Goal: Find specific page/section: Find specific page/section

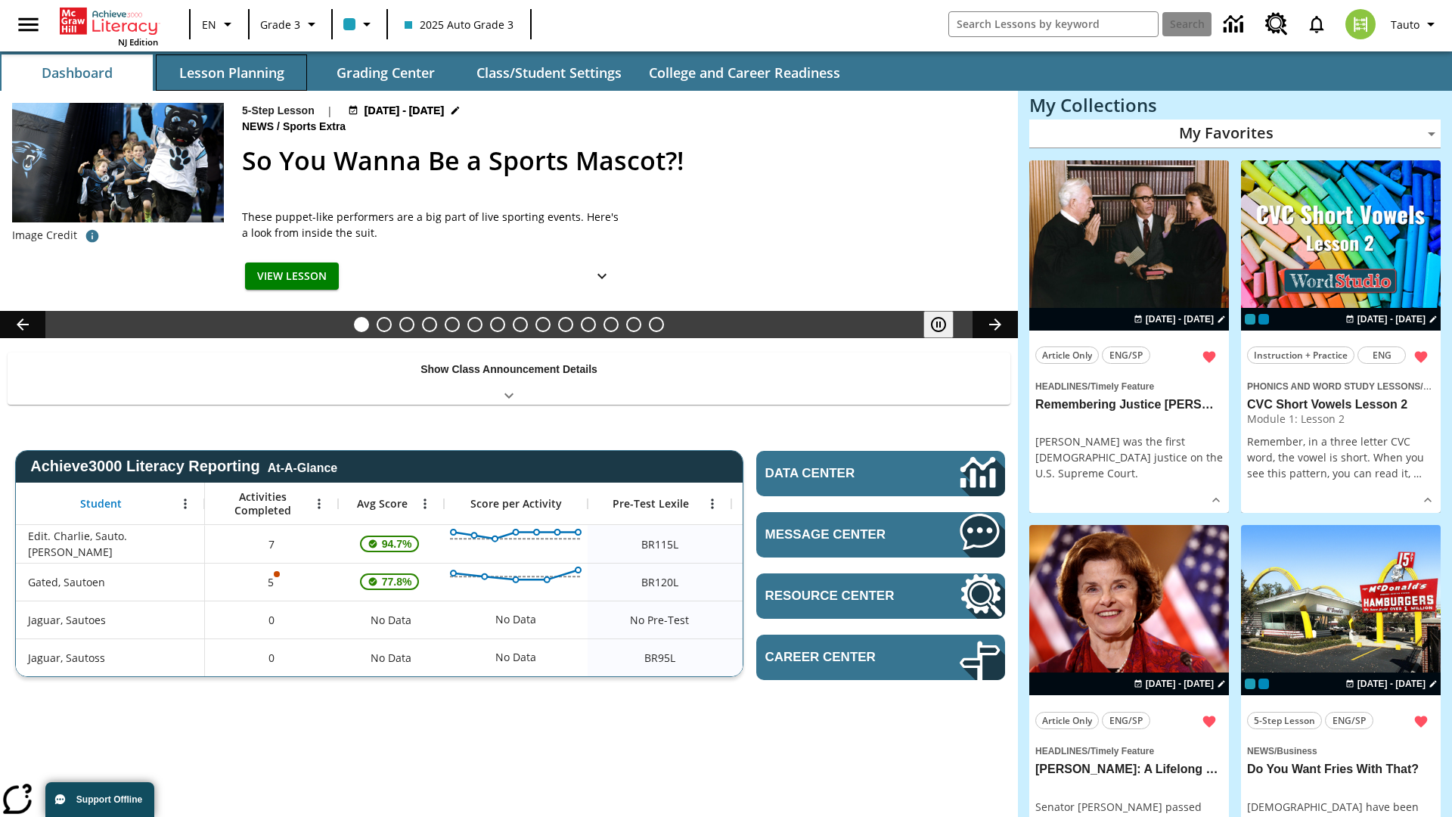
click at [231, 73] on button "Lesson Planning" at bounding box center [231, 72] width 151 height 36
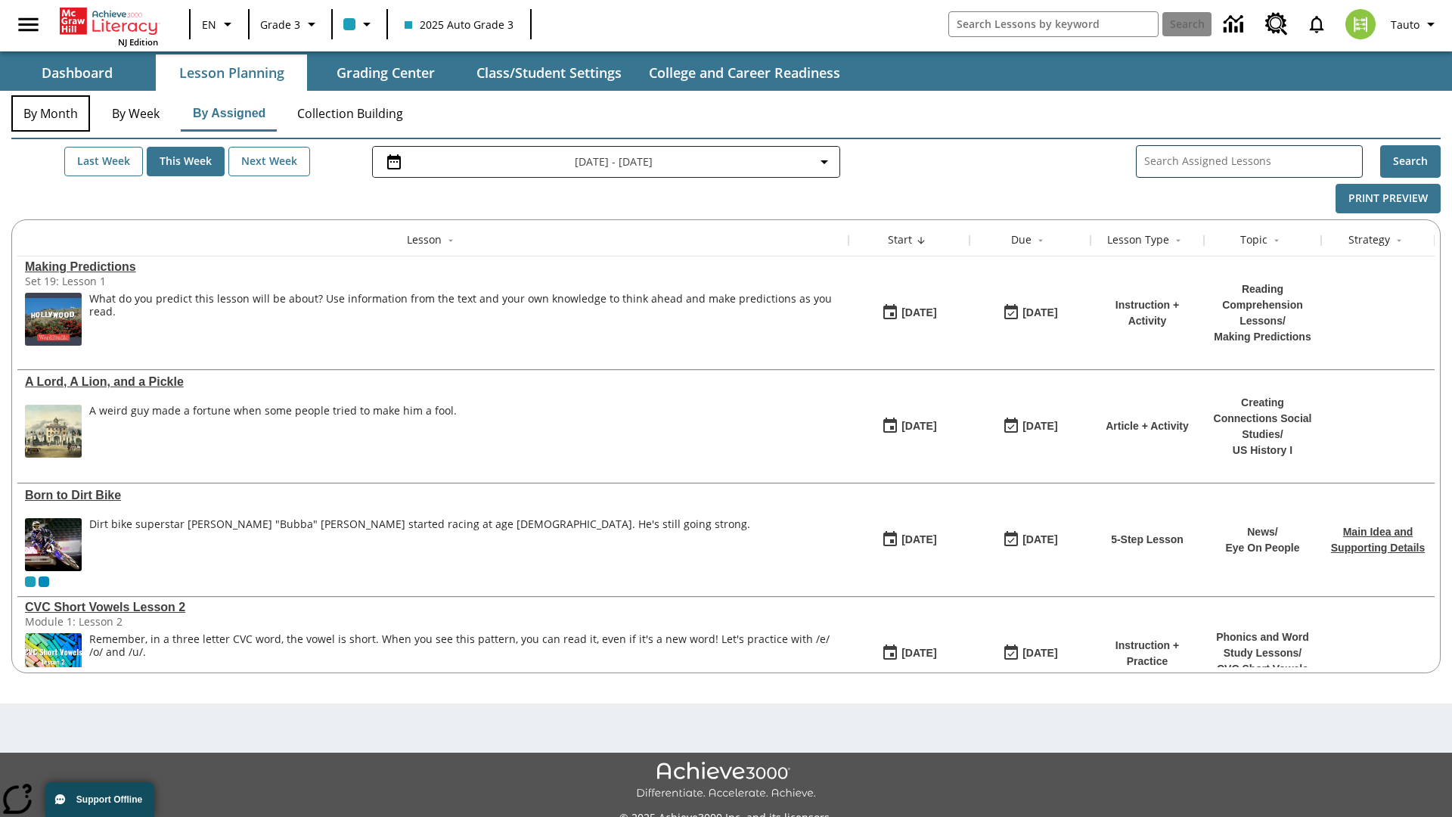
click at [51, 113] on button "By Month" at bounding box center [50, 113] width 79 height 36
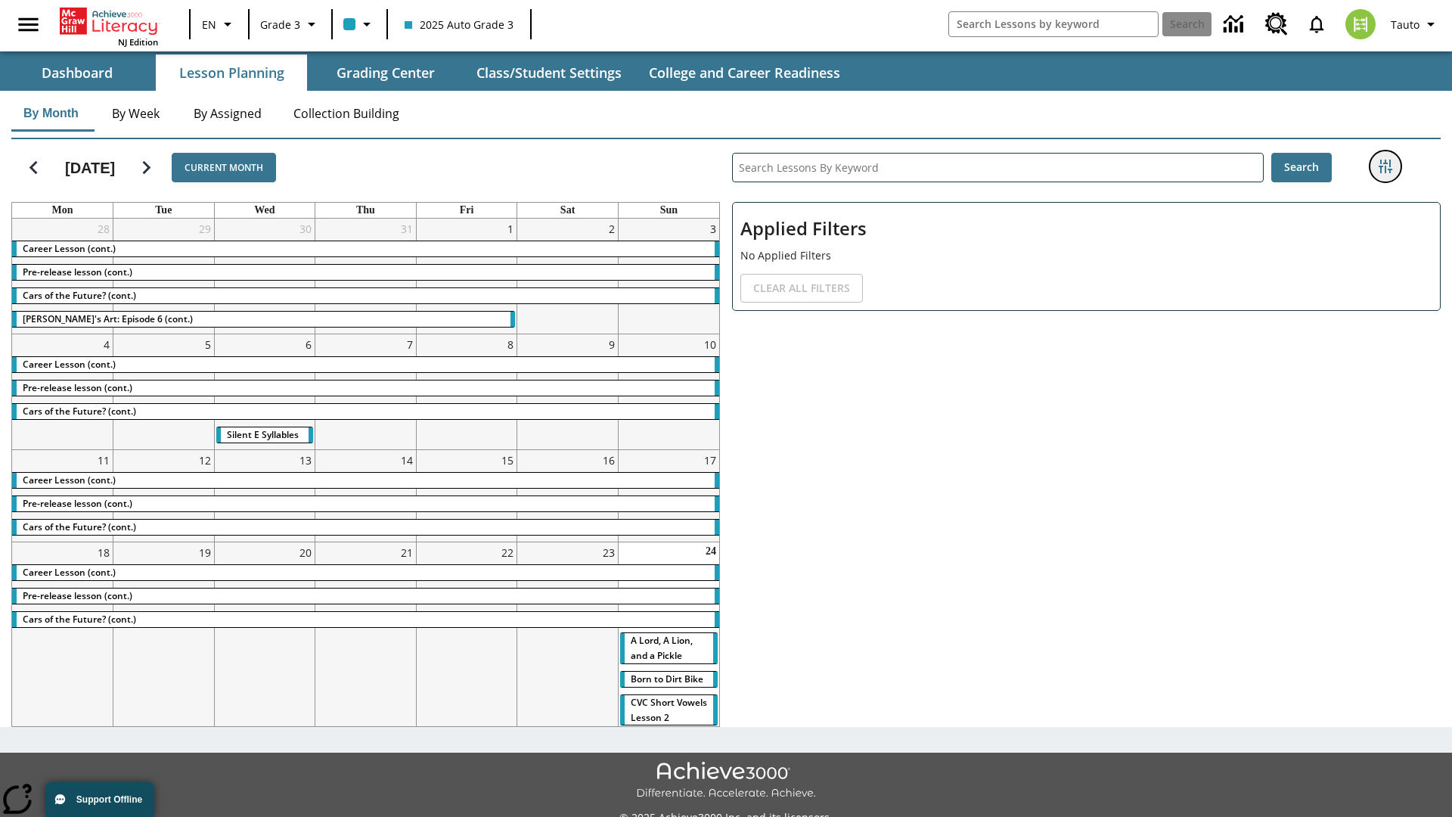
click at [1385, 166] on icon "Filters Side menu" at bounding box center [1386, 167] width 14 height 14
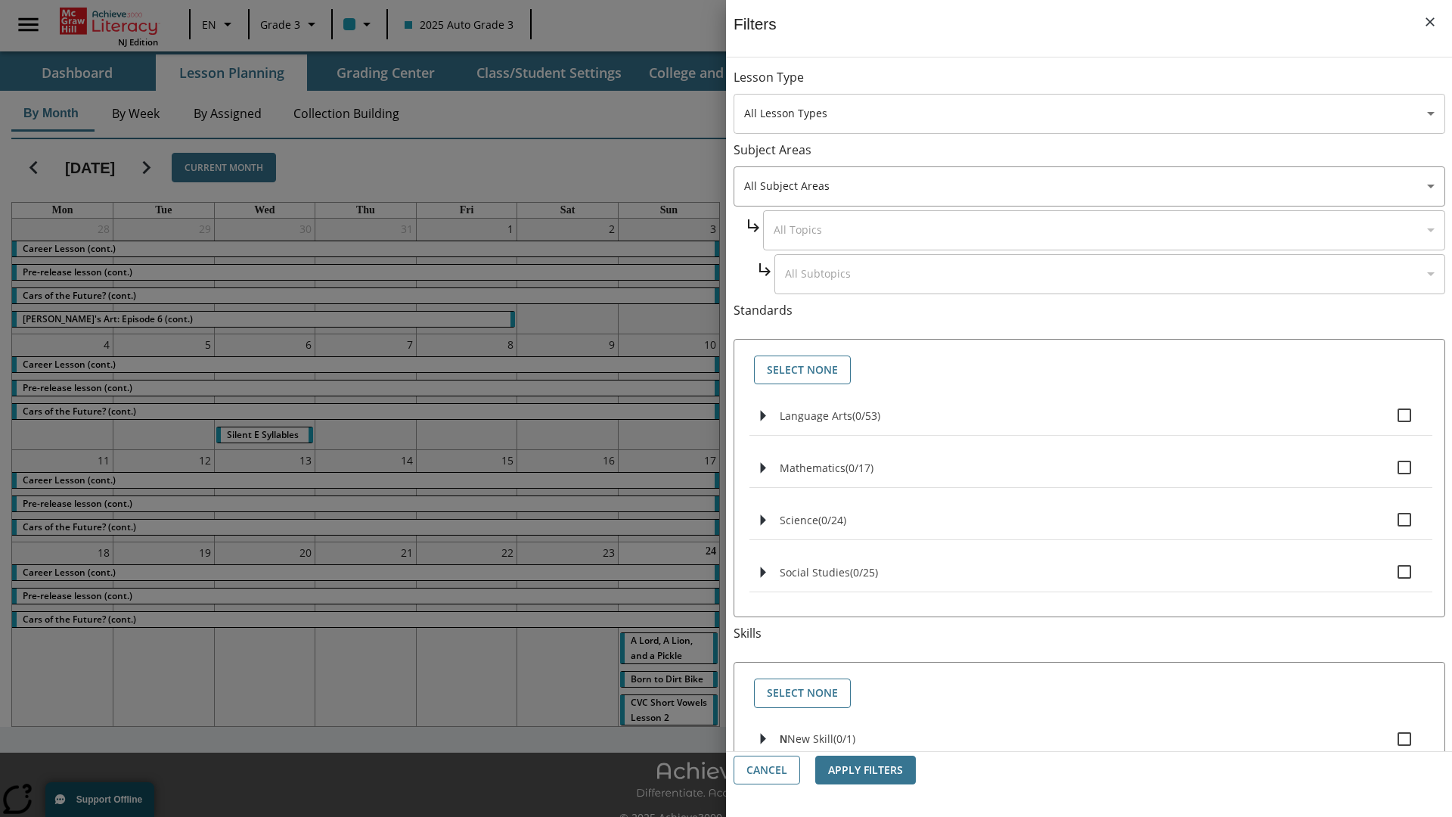
click at [1089, 113] on body "Skip to main content [GEOGRAPHIC_DATA] Edition EN Grade 3 2025 Auto Grade 3 Sea…" at bounding box center [726, 425] width 1452 height 850
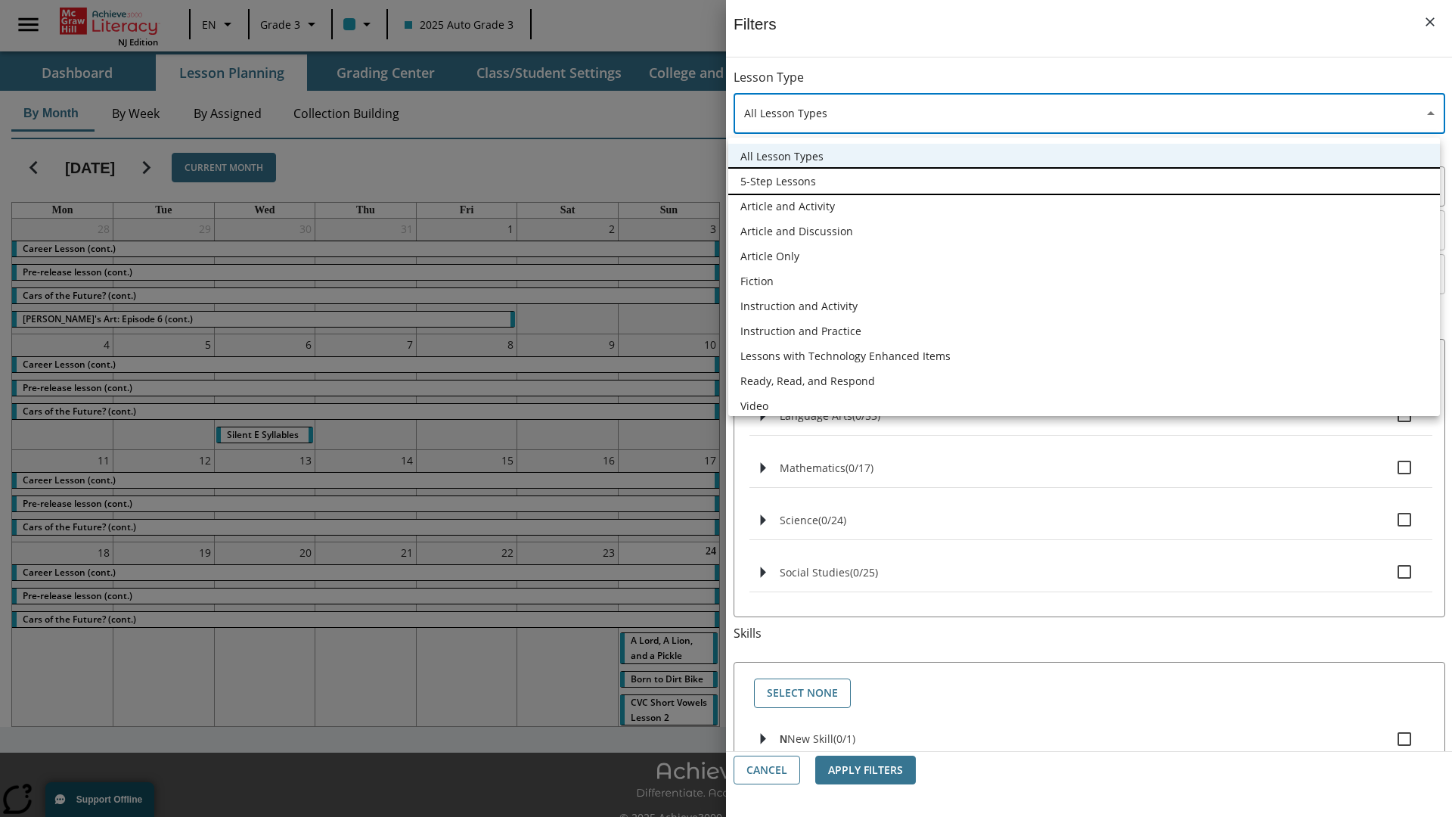
click at [1084, 181] on li "5-Step Lessons" at bounding box center [1084, 181] width 712 height 25
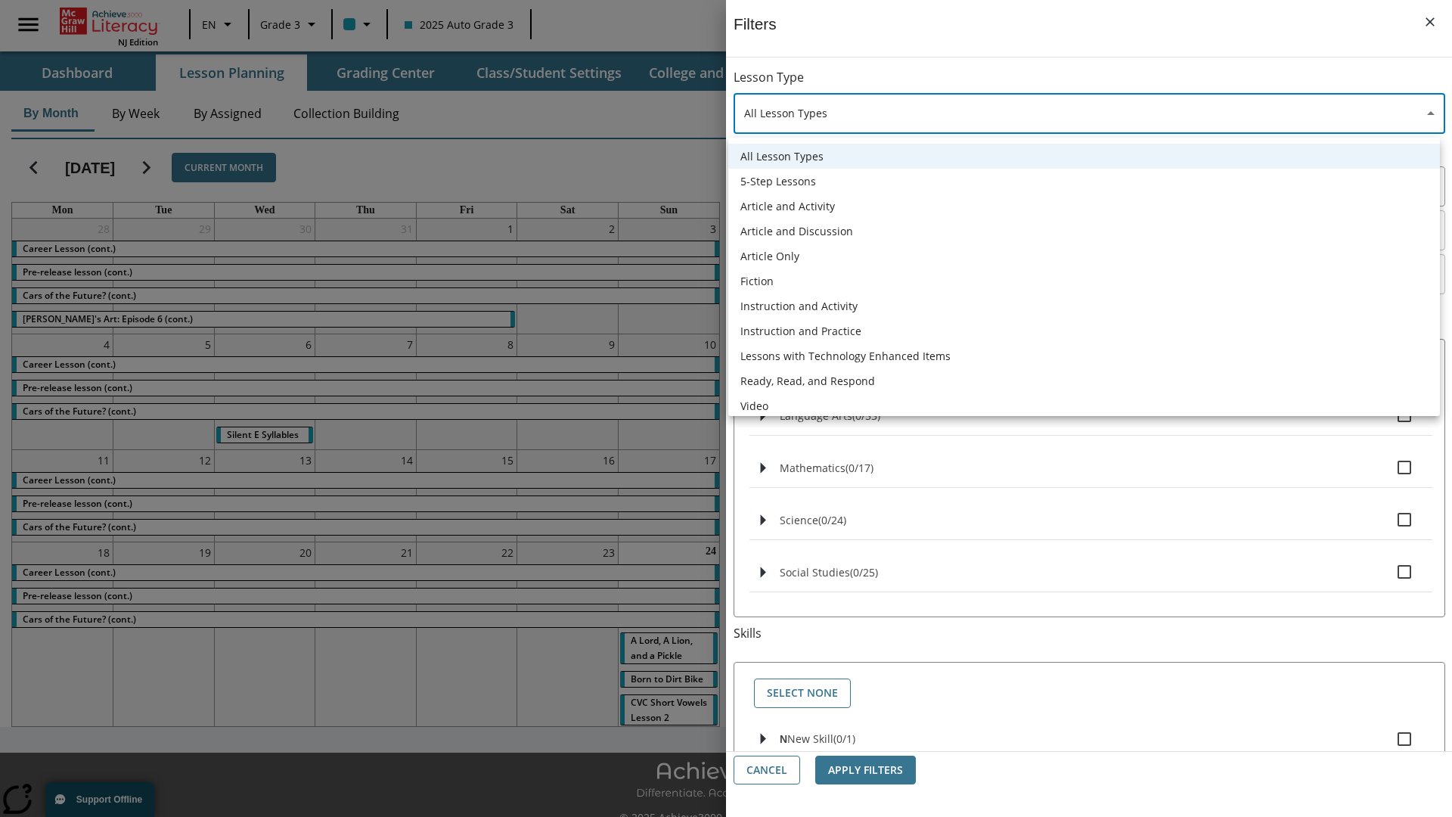
type input "1"
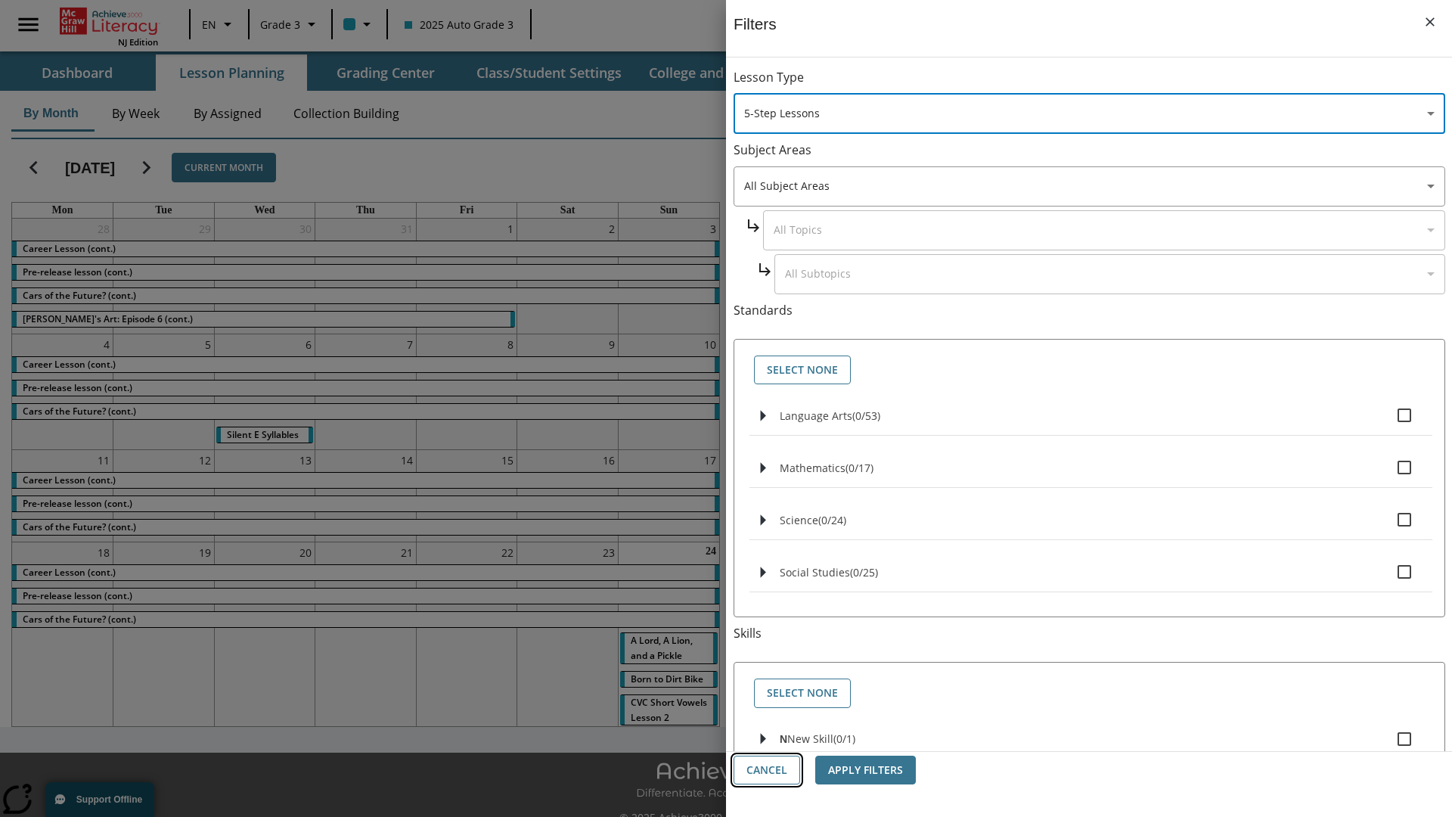
click at [767, 770] on button "Cancel" at bounding box center [767, 770] width 67 height 29
click at [1385, 166] on icon "Filters Side menu" at bounding box center [1386, 167] width 14 height 14
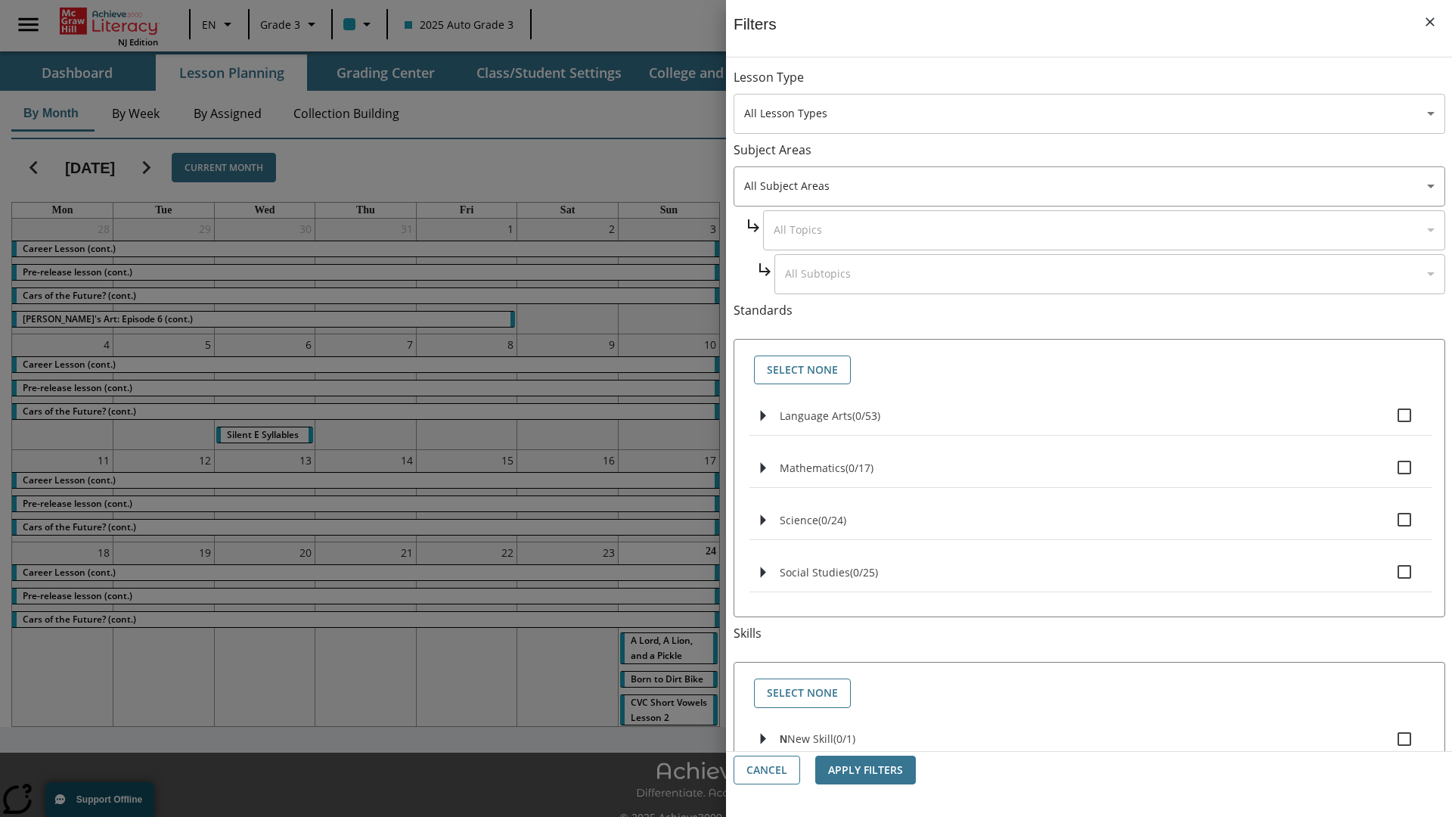
click at [1089, 113] on body "Skip to main content [GEOGRAPHIC_DATA] Edition EN Grade 3 2025 Auto Grade 3 Sea…" at bounding box center [726, 425] width 1452 height 850
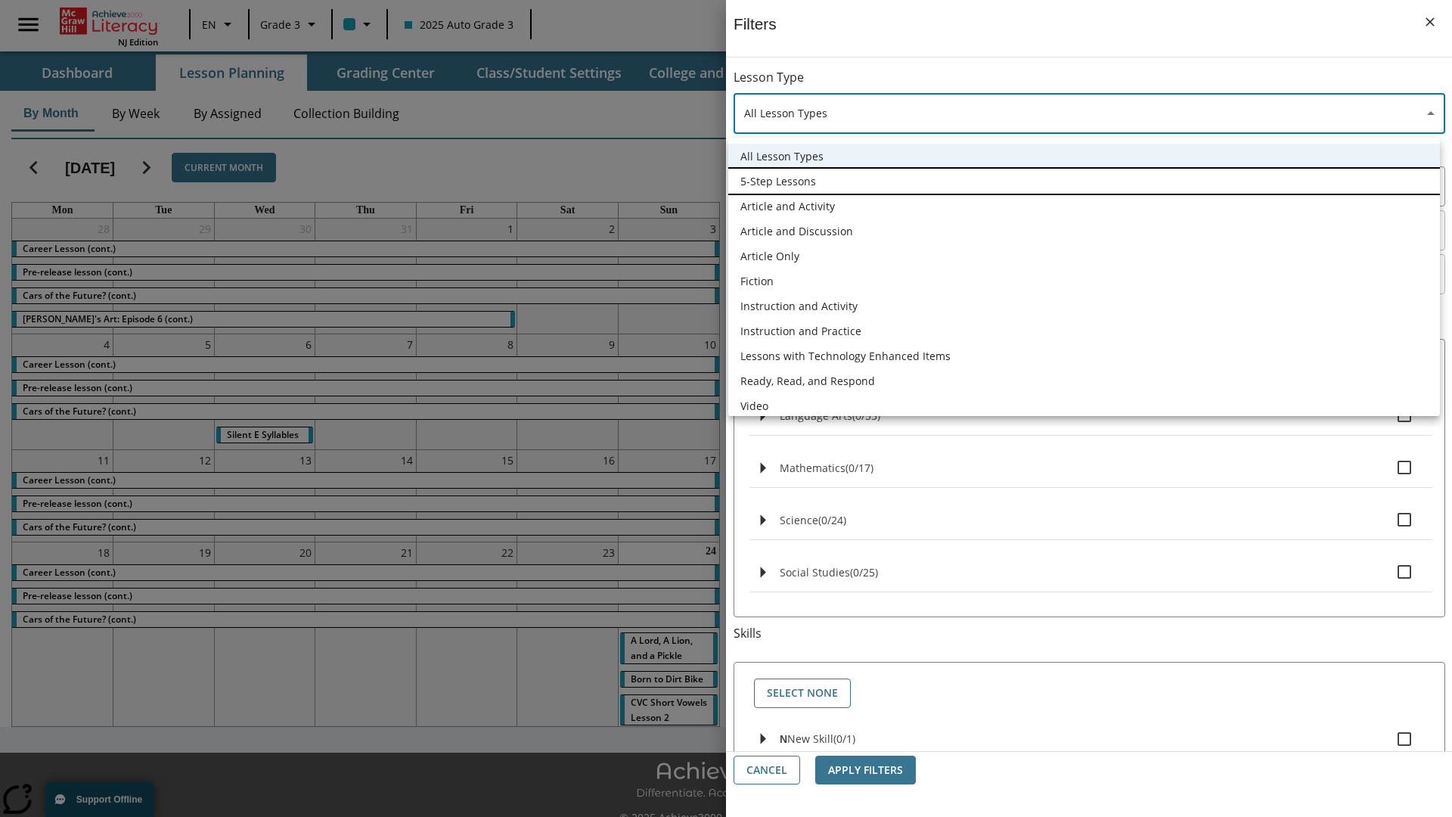
click at [1084, 181] on li "5-Step Lessons" at bounding box center [1084, 181] width 712 height 25
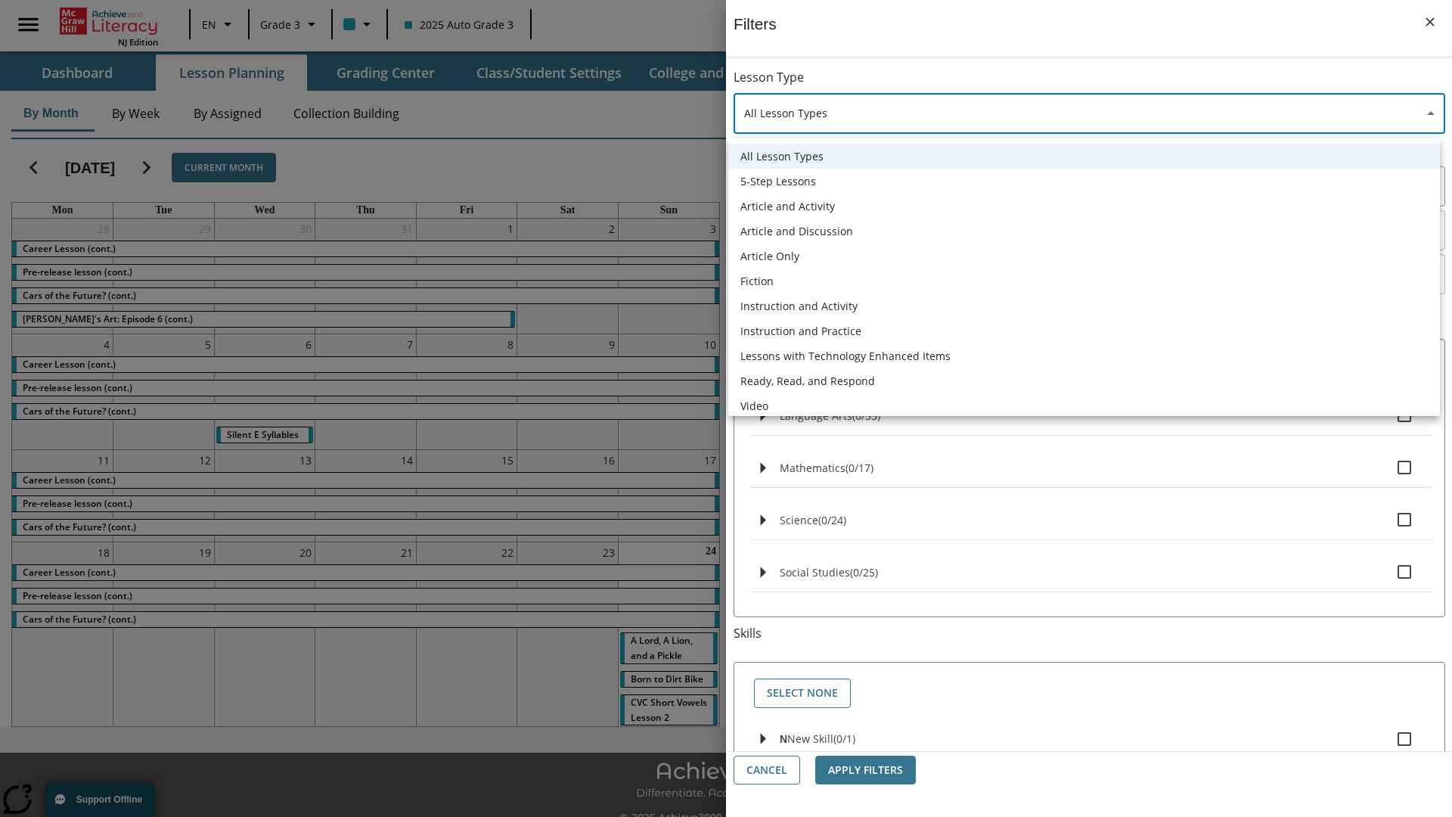
type input "1"
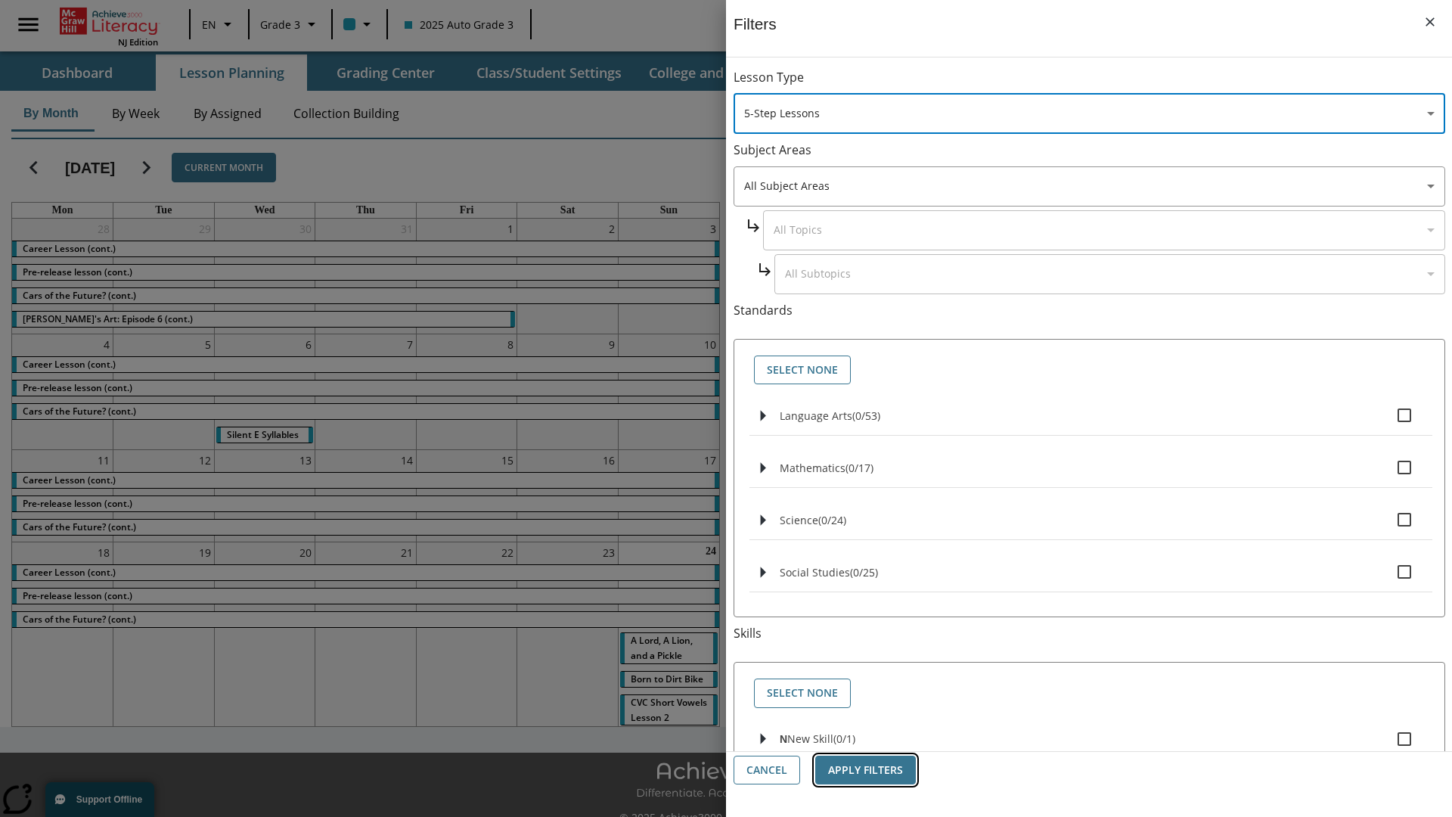
click at [865, 770] on button "Apply Filters" at bounding box center [865, 770] width 101 height 29
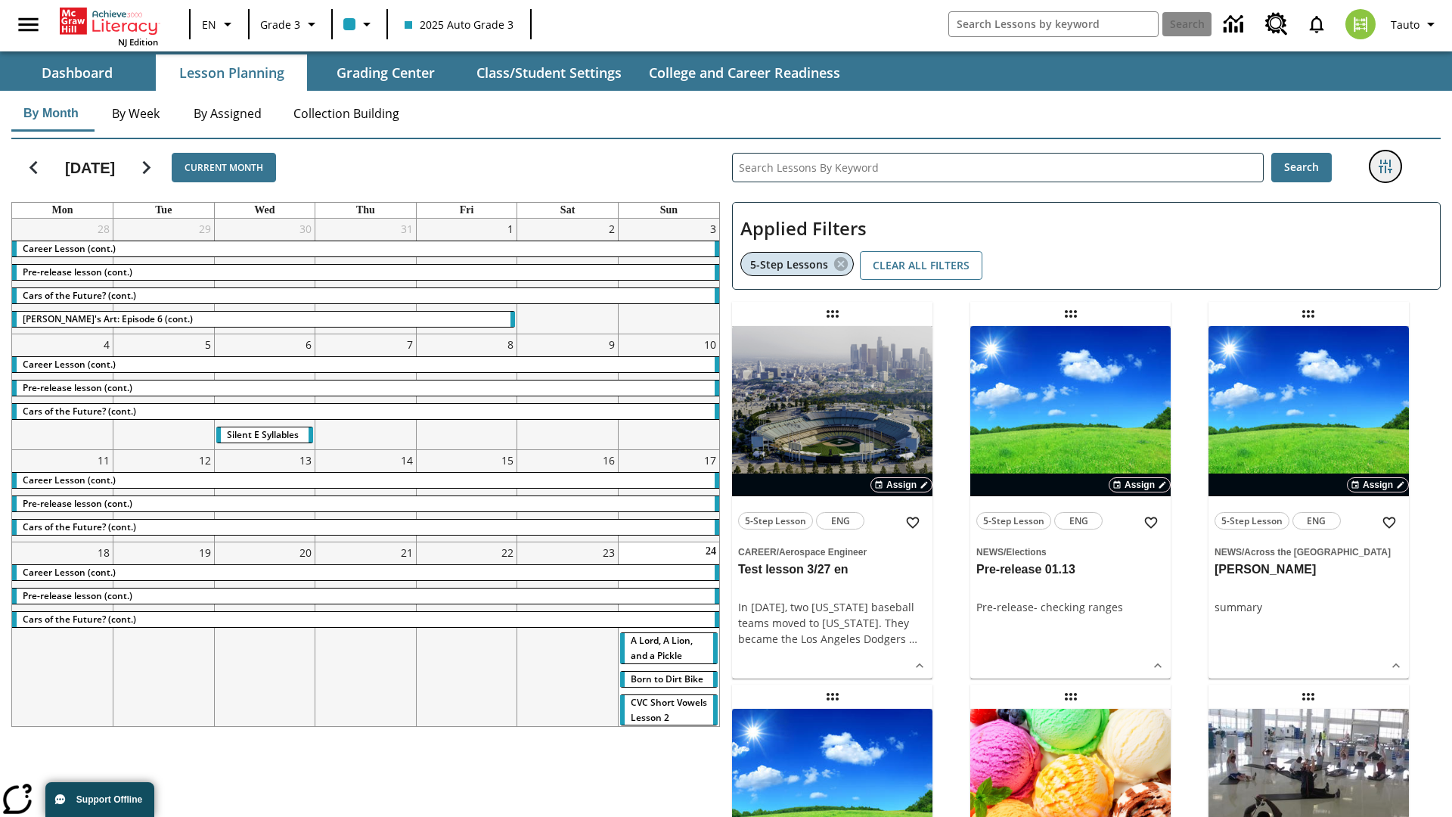
click at [1385, 166] on icon "Filters Side menu" at bounding box center [1386, 167] width 14 height 14
